Goal: Complete application form

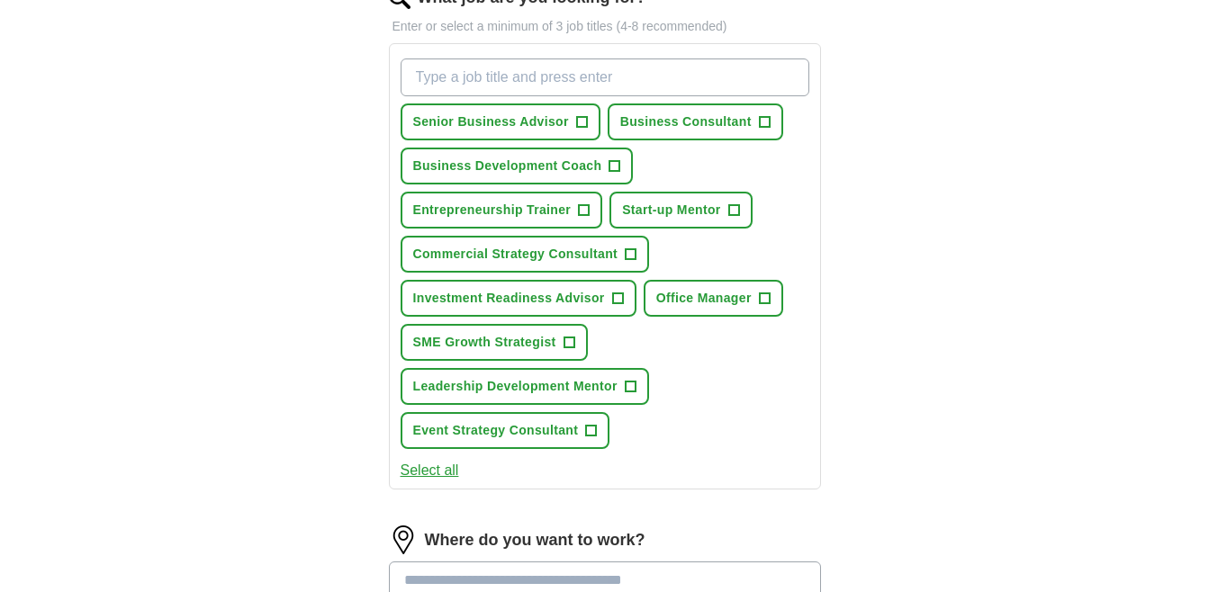
scroll to position [266, 0]
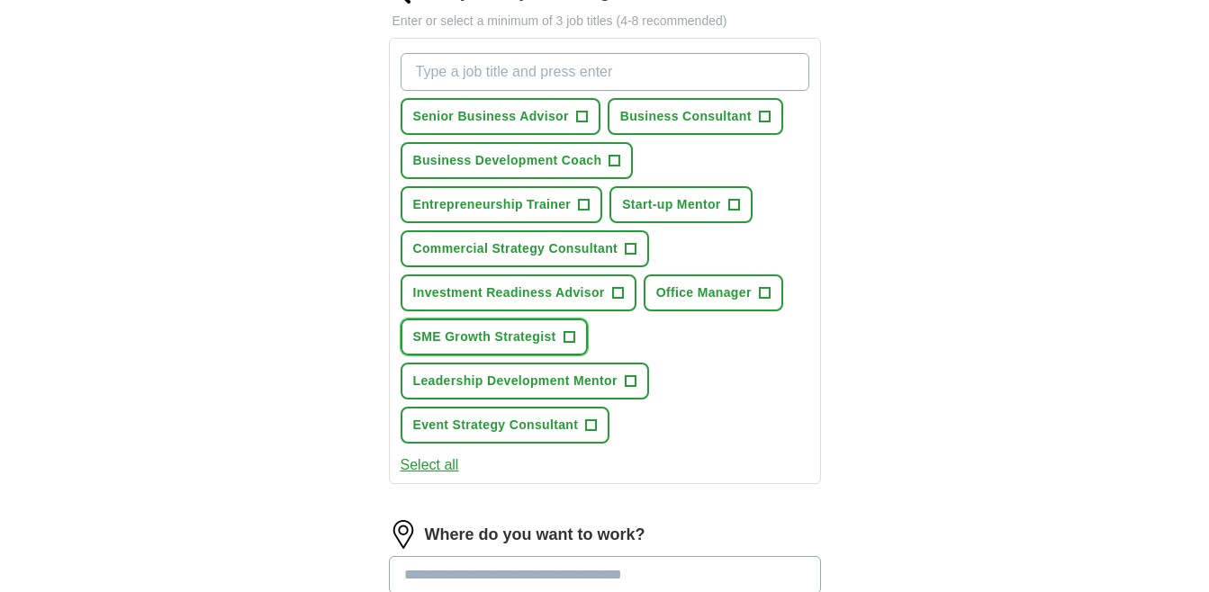
click at [569, 339] on span "+" at bounding box center [569, 337] width 11 height 14
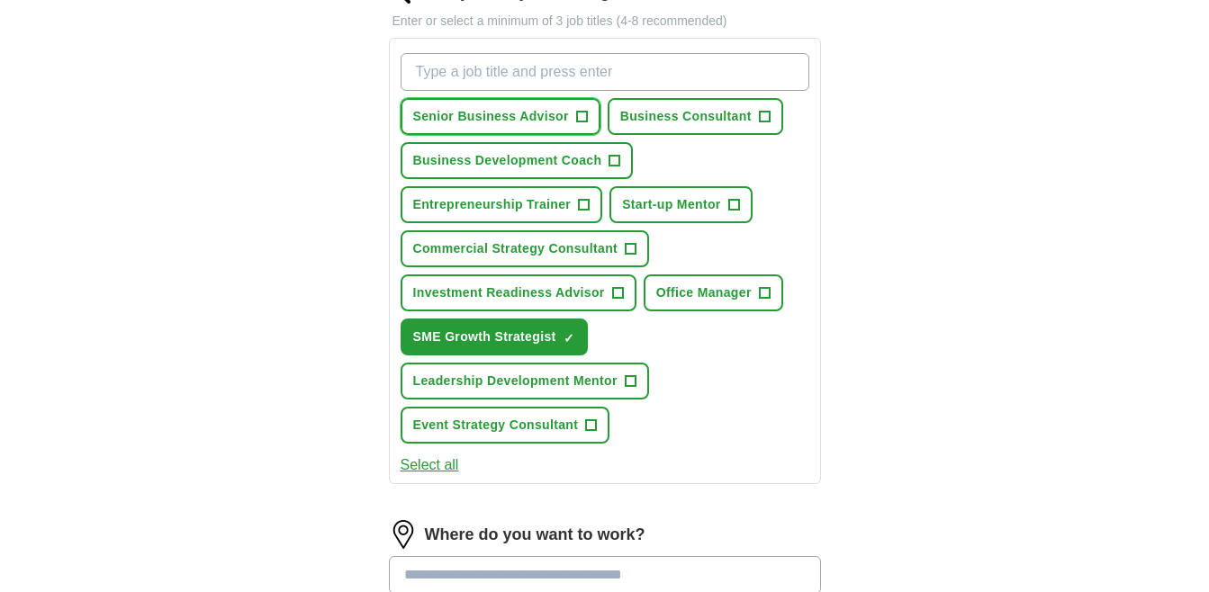
click at [585, 115] on span "+" at bounding box center [581, 117] width 11 height 14
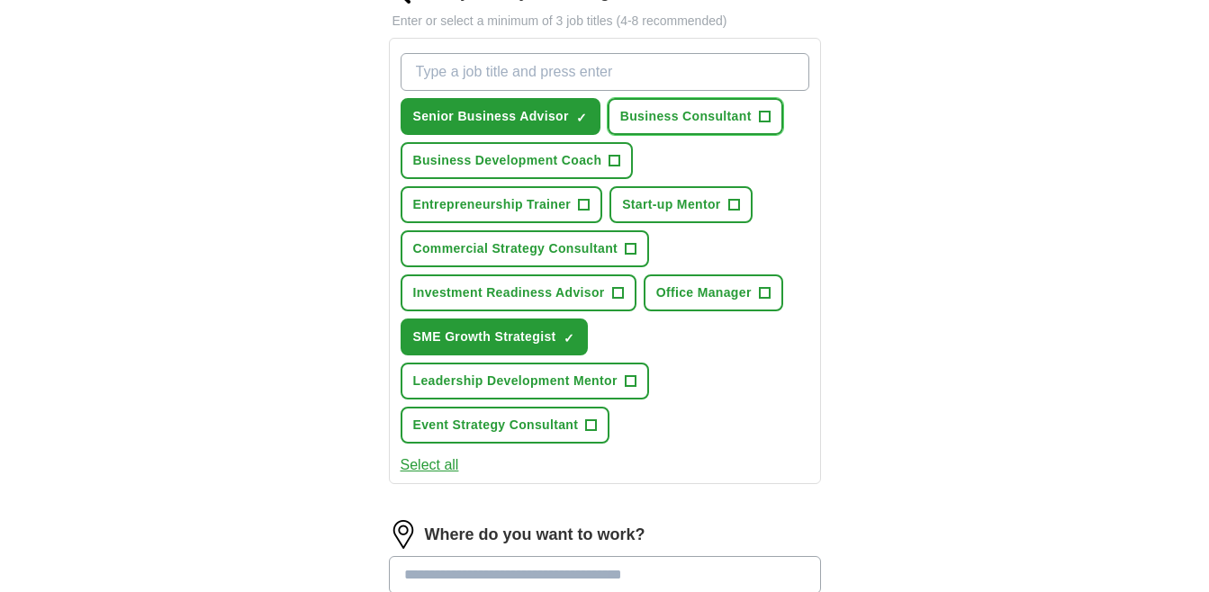
click at [765, 117] on span "+" at bounding box center [764, 117] width 11 height 14
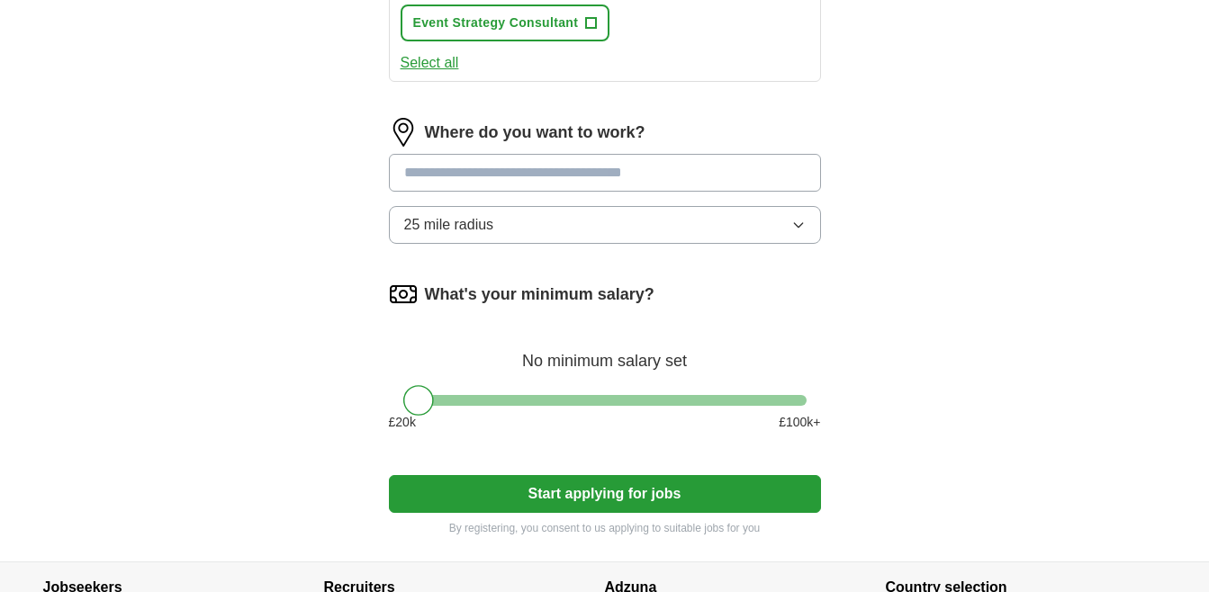
scroll to position [665, 0]
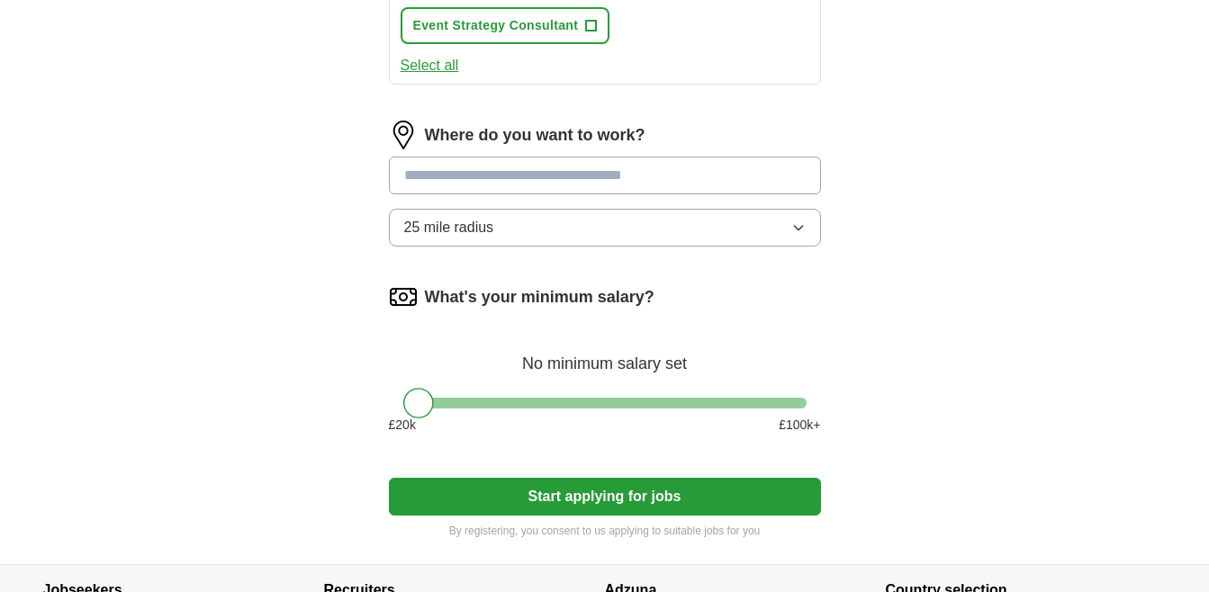
click at [627, 176] on input at bounding box center [605, 176] width 432 height 38
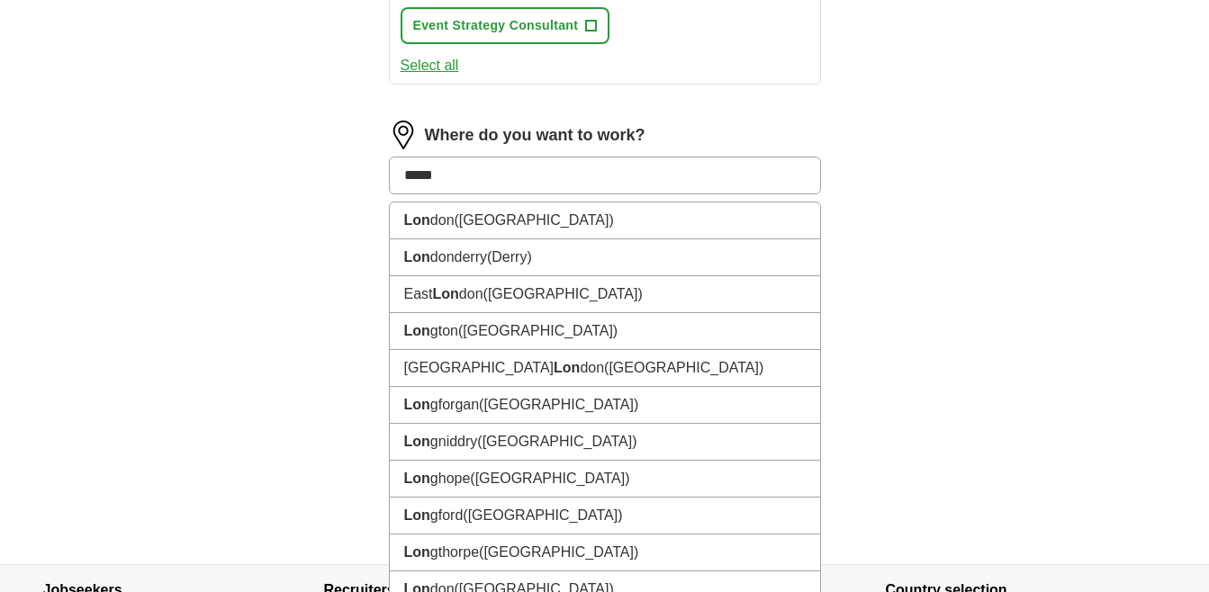
type input "******"
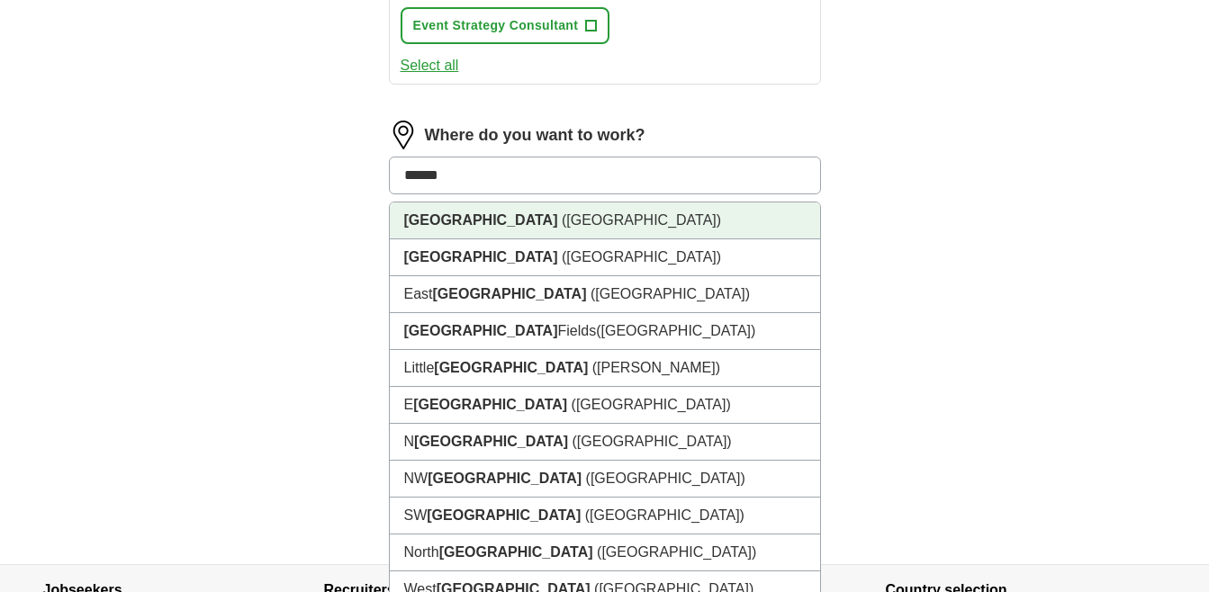
click at [617, 226] on li "[GEOGRAPHIC_DATA] ([GEOGRAPHIC_DATA])" at bounding box center [605, 221] width 430 height 37
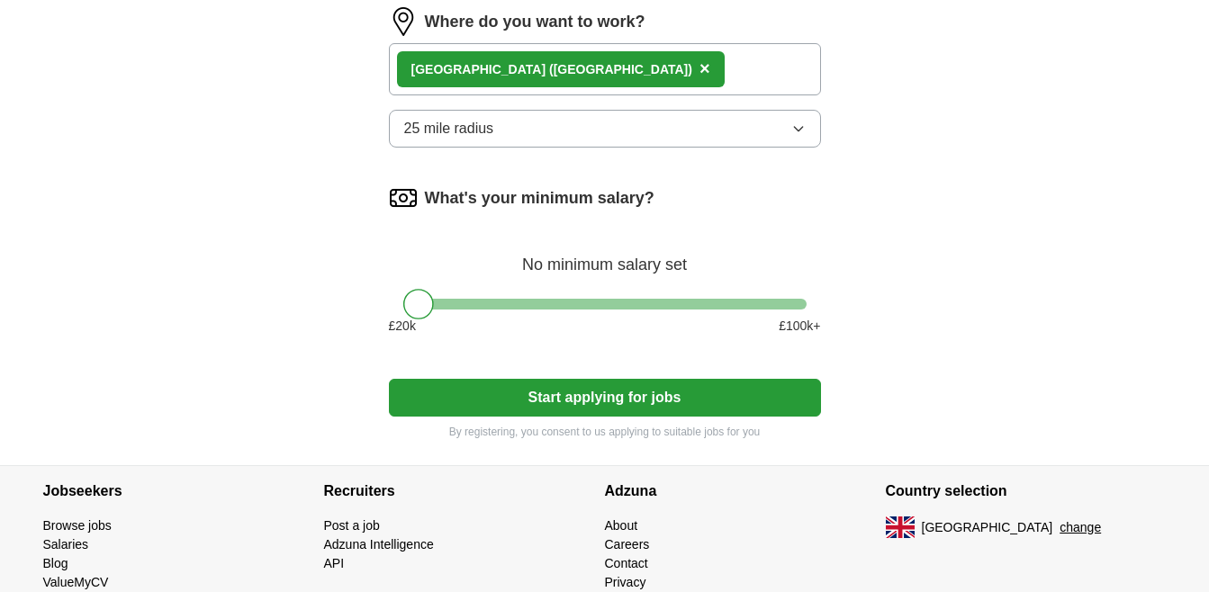
scroll to position [781, 0]
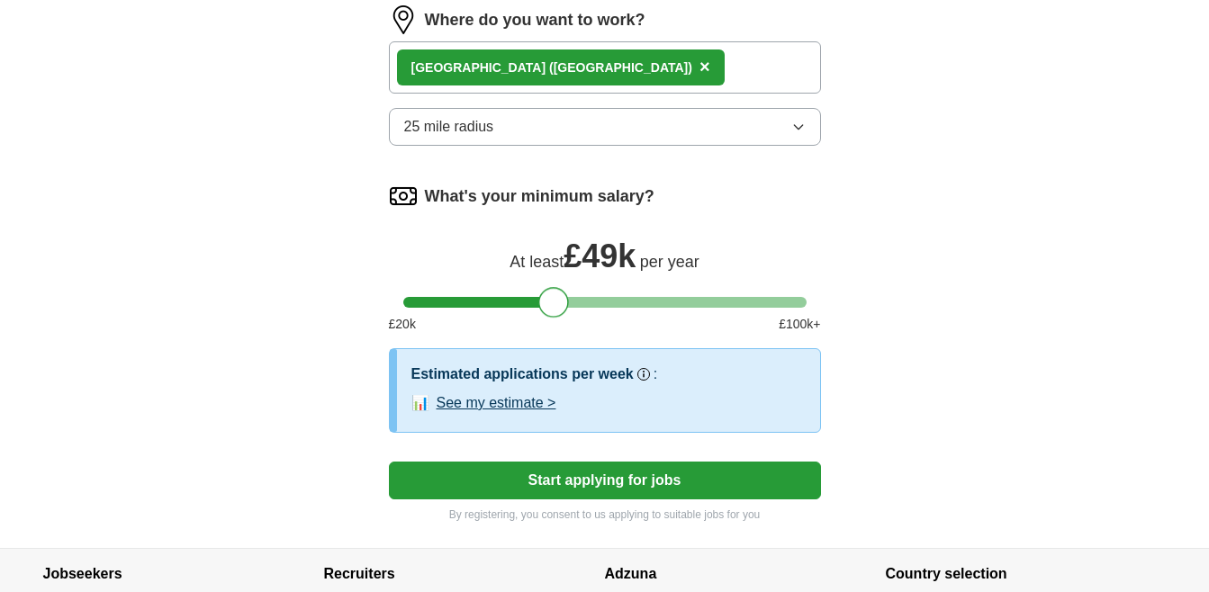
drag, startPoint x: 420, startPoint y: 302, endPoint x: 554, endPoint y: 305, distance: 134.2
click at [554, 305] on div at bounding box center [553, 302] width 31 height 31
click at [496, 402] on button "See my estimate >" at bounding box center [497, 404] width 120 height 22
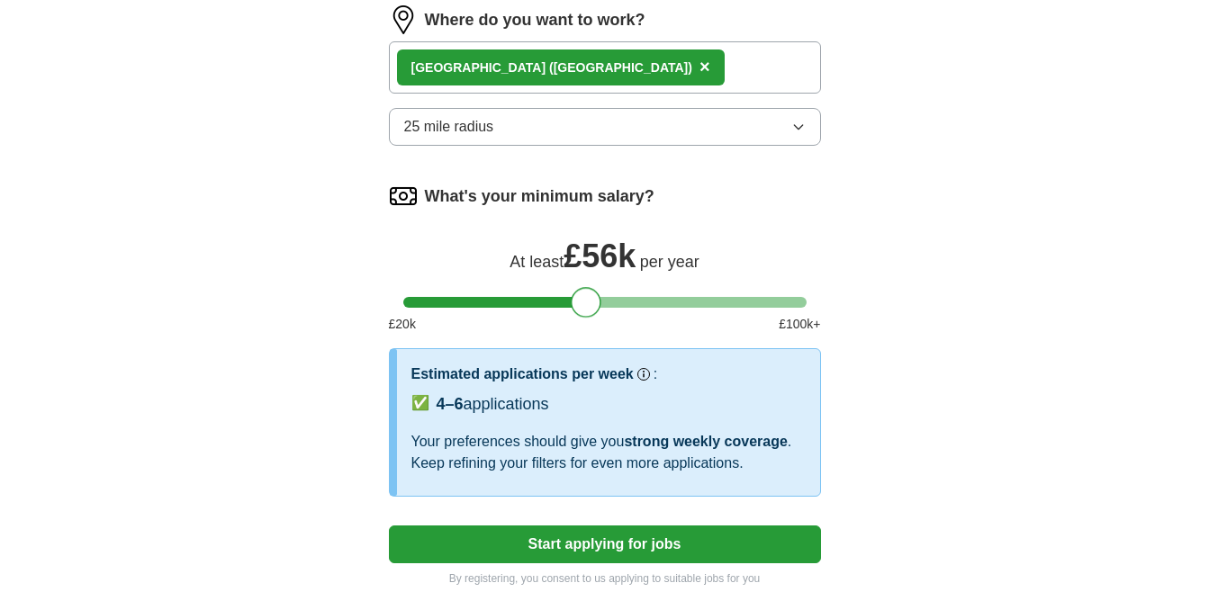
drag, startPoint x: 551, startPoint y: 305, endPoint x: 584, endPoint y: 305, distance: 33.3
click at [584, 305] on div at bounding box center [586, 302] width 31 height 31
drag, startPoint x: 584, startPoint y: 305, endPoint x: 710, endPoint y: 298, distance: 126.3
click at [709, 298] on div at bounding box center [693, 302] width 31 height 31
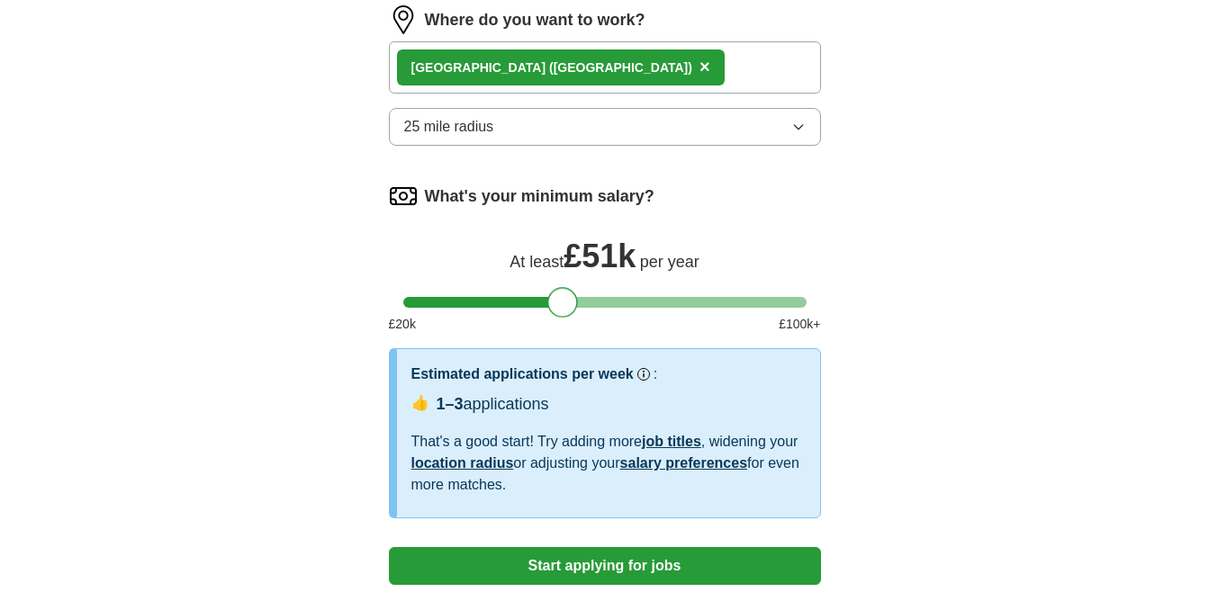
drag, startPoint x: 710, startPoint y: 298, endPoint x: 560, endPoint y: 292, distance: 149.6
click at [560, 292] on div at bounding box center [562, 302] width 31 height 31
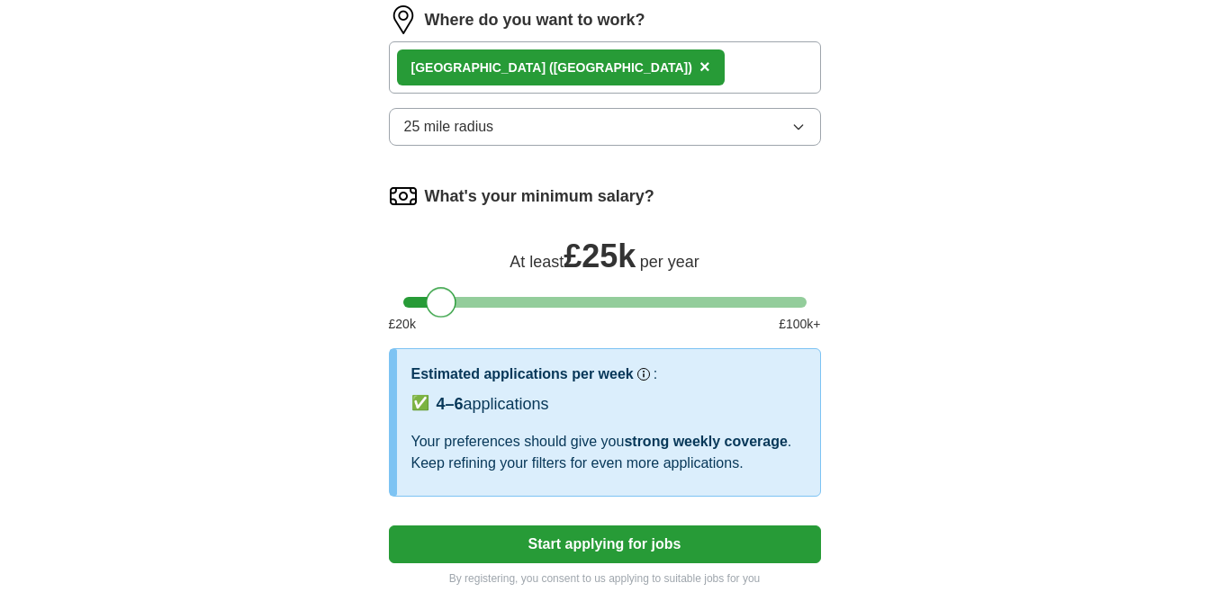
drag, startPoint x: 560, startPoint y: 292, endPoint x: 439, endPoint y: 301, distance: 121.9
click at [439, 301] on div at bounding box center [441, 302] width 31 height 31
drag, startPoint x: 439, startPoint y: 301, endPoint x: 628, endPoint y: 292, distance: 190.2
click at [628, 292] on div at bounding box center [633, 302] width 31 height 31
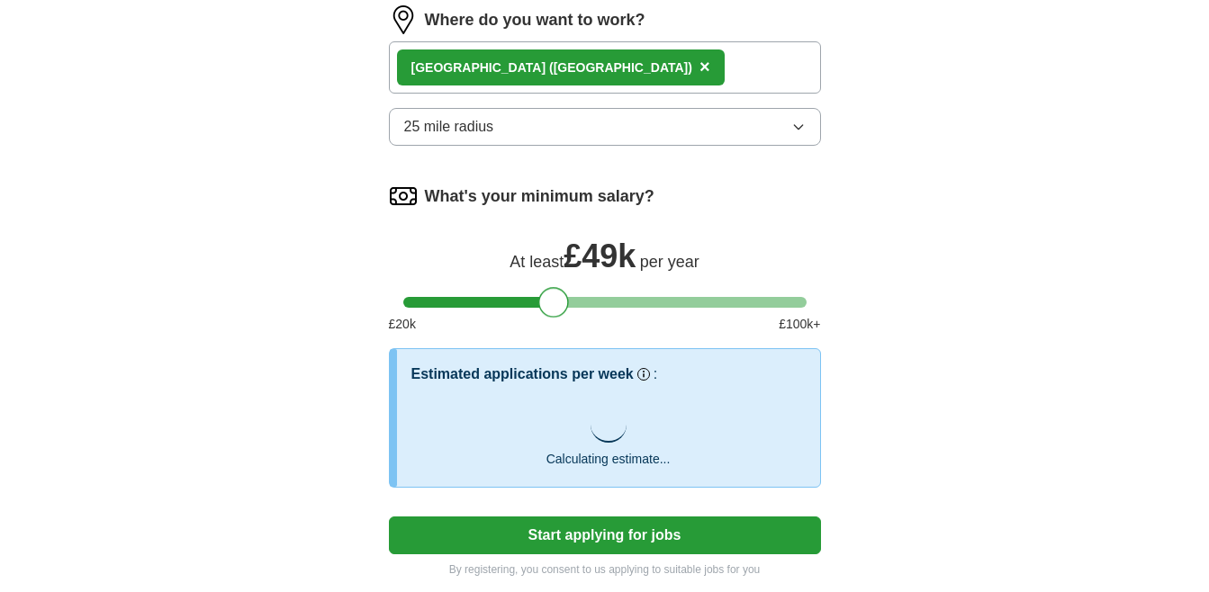
drag, startPoint x: 628, startPoint y: 292, endPoint x: 550, endPoint y: 289, distance: 78.4
click at [550, 289] on div at bounding box center [553, 302] width 31 height 31
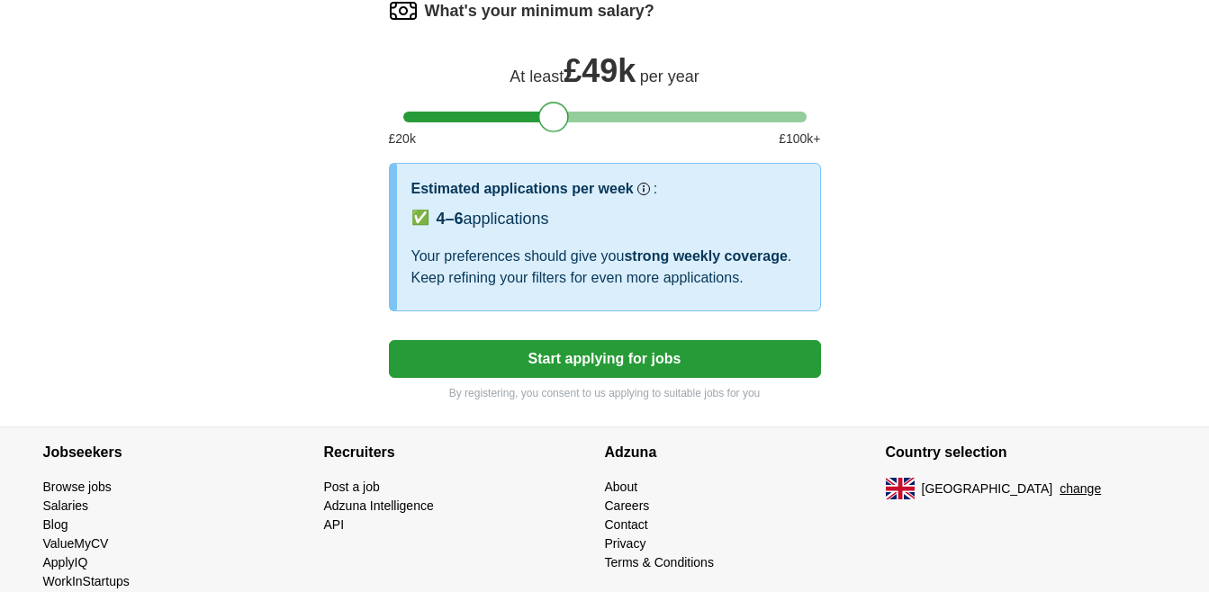
scroll to position [967, 0]
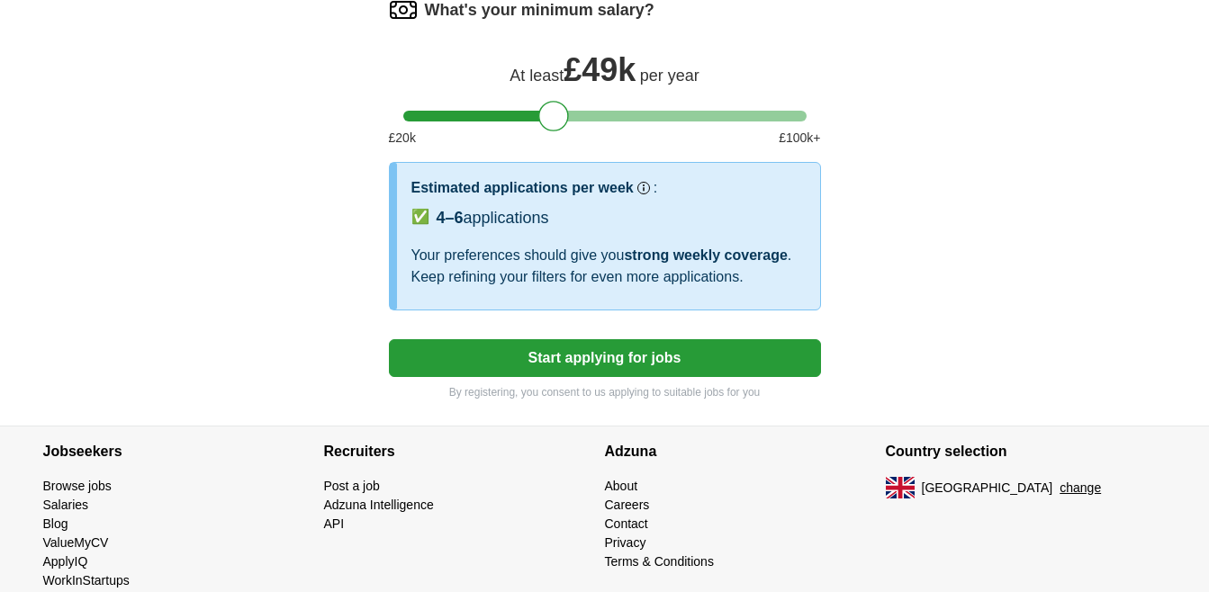
click at [595, 366] on button "Start applying for jobs" at bounding box center [605, 358] width 432 height 38
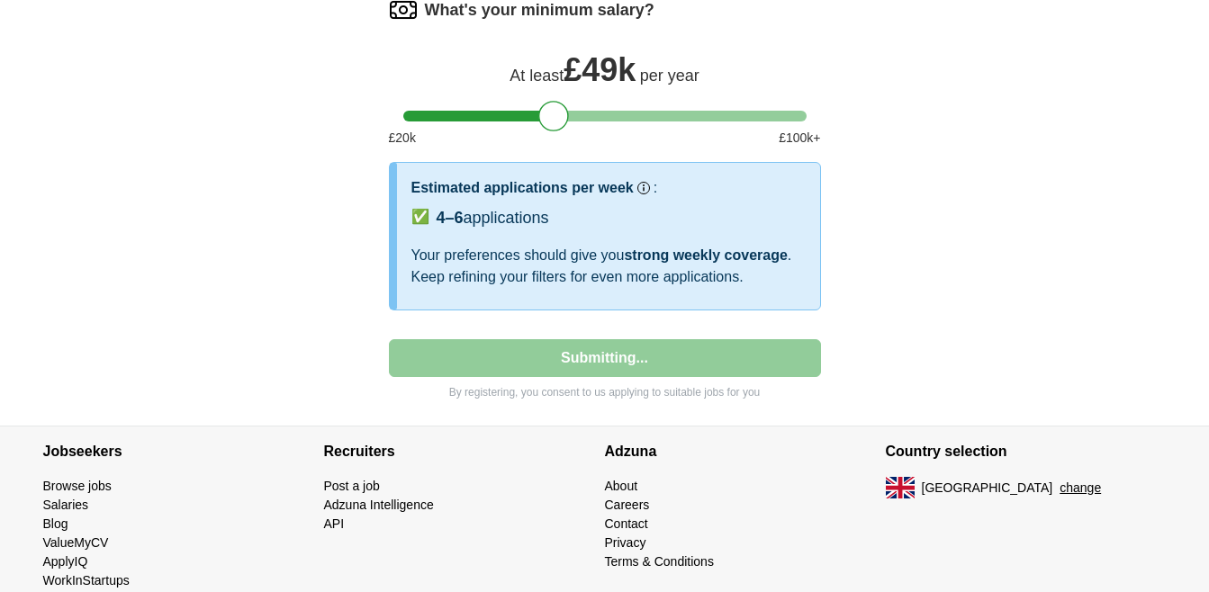
select select "**"
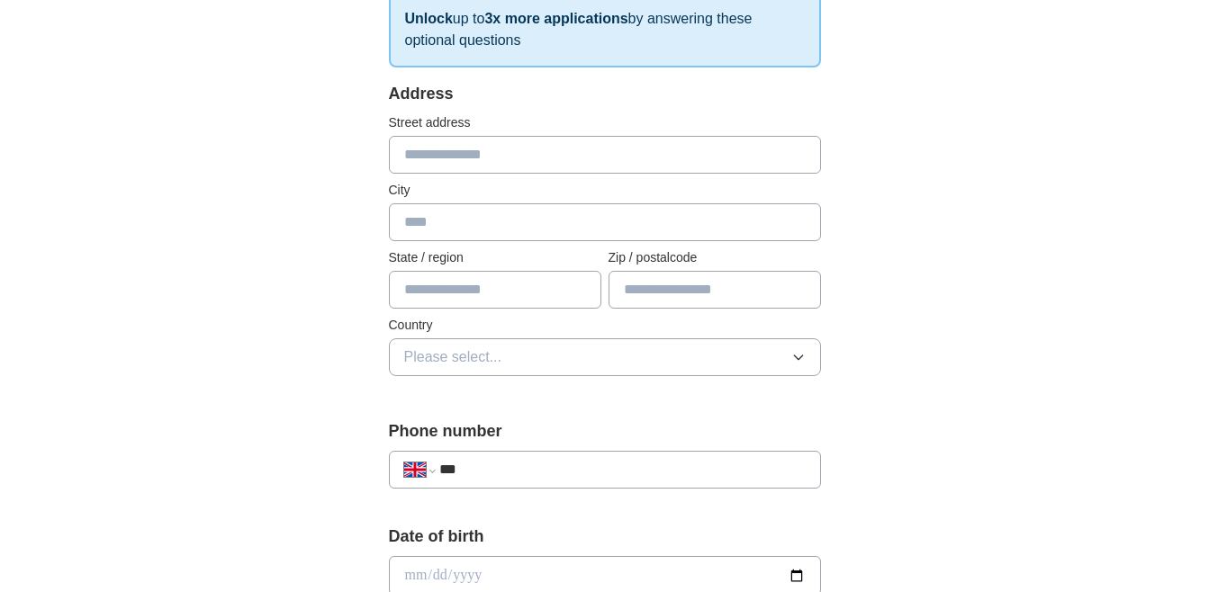
scroll to position [0, 0]
